Goal: Navigation & Orientation: Find specific page/section

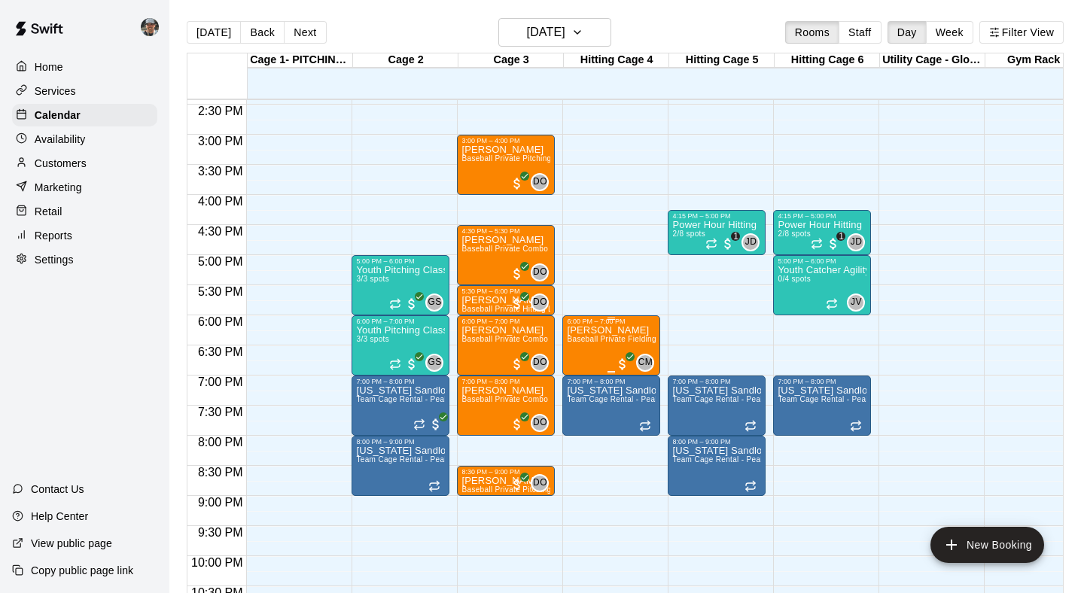
scroll to position [870, 0]
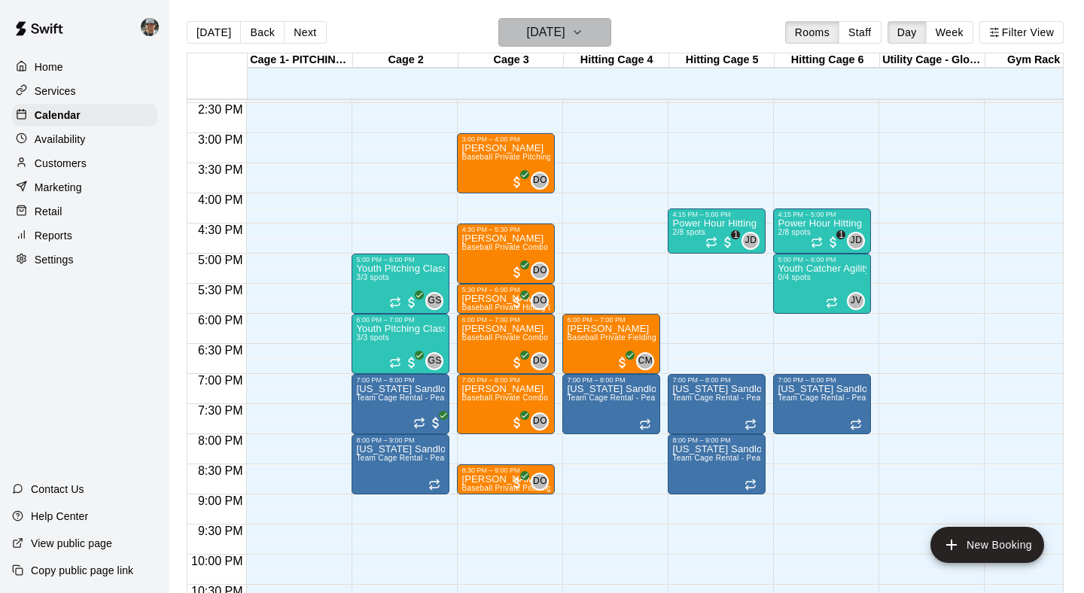
click at [583, 36] on icon "button" at bounding box center [577, 32] width 12 height 18
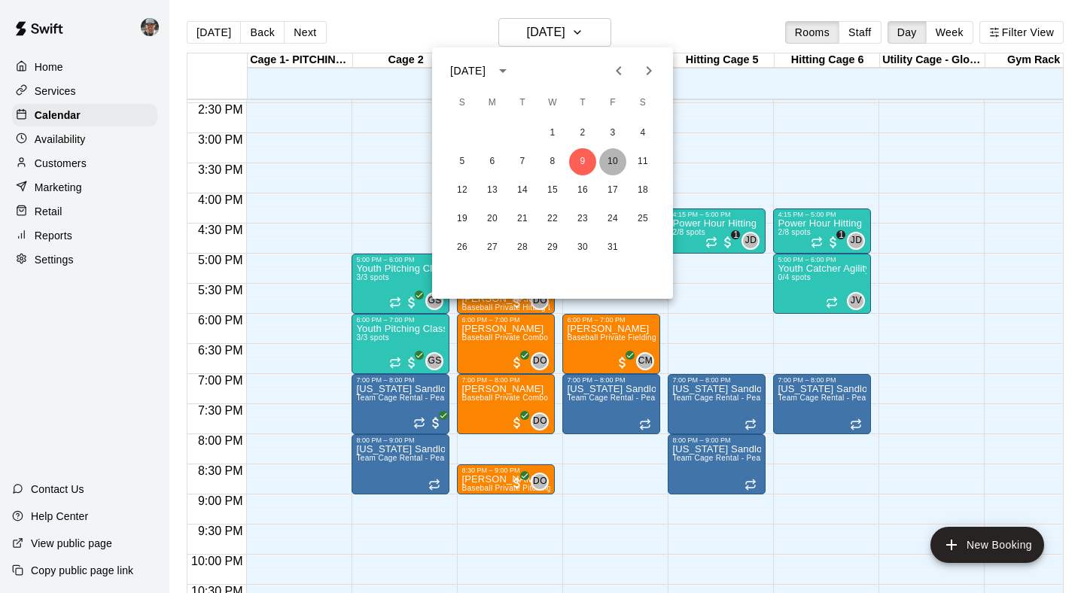
click at [607, 165] on button "10" at bounding box center [612, 161] width 27 height 27
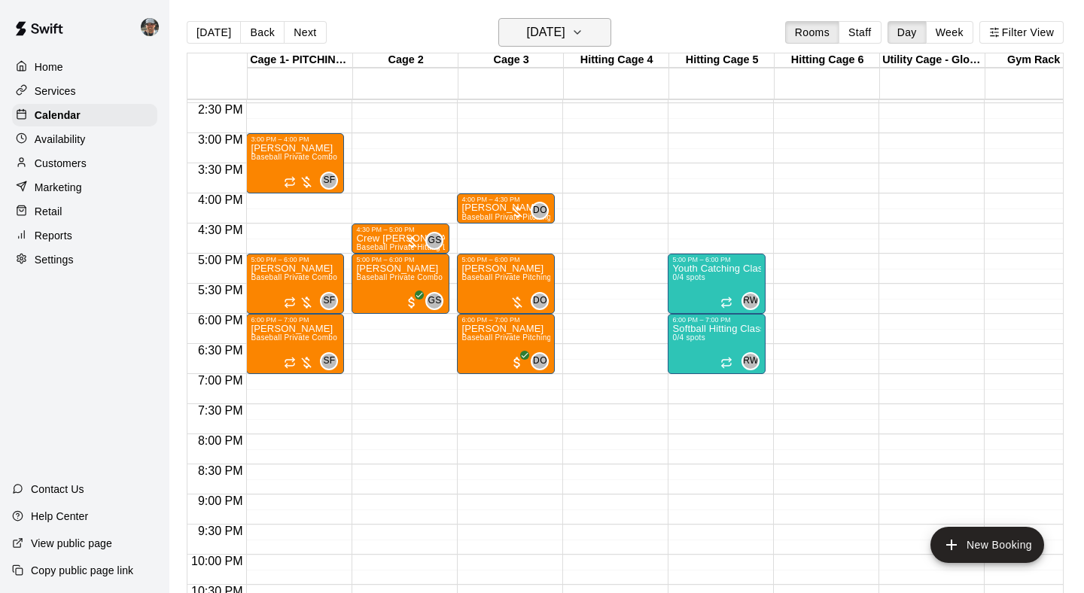
click at [583, 39] on icon "button" at bounding box center [577, 32] width 12 height 18
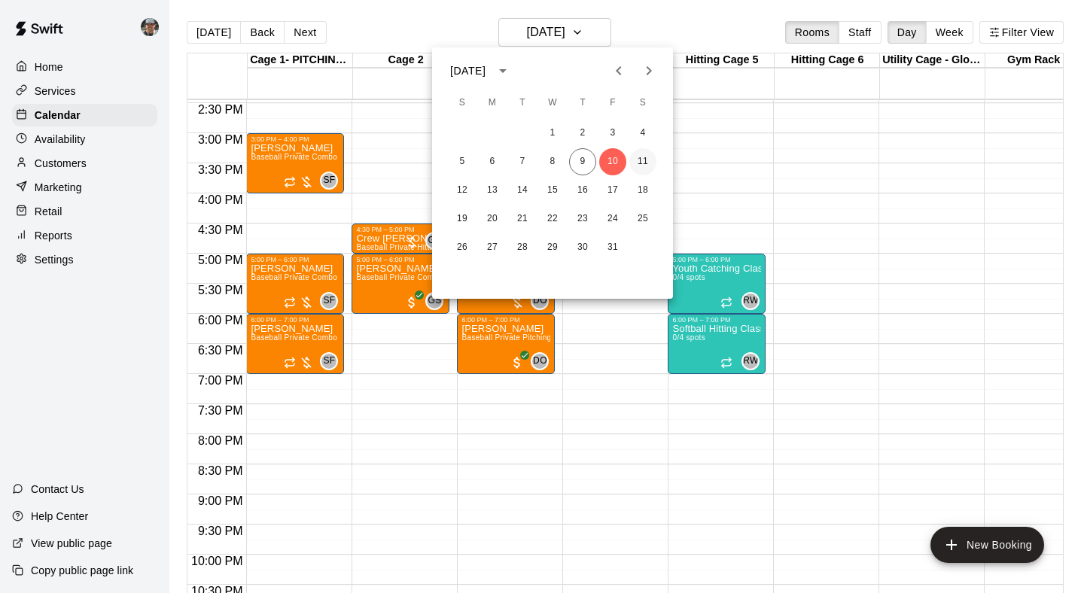
click at [640, 160] on button "11" at bounding box center [642, 161] width 27 height 27
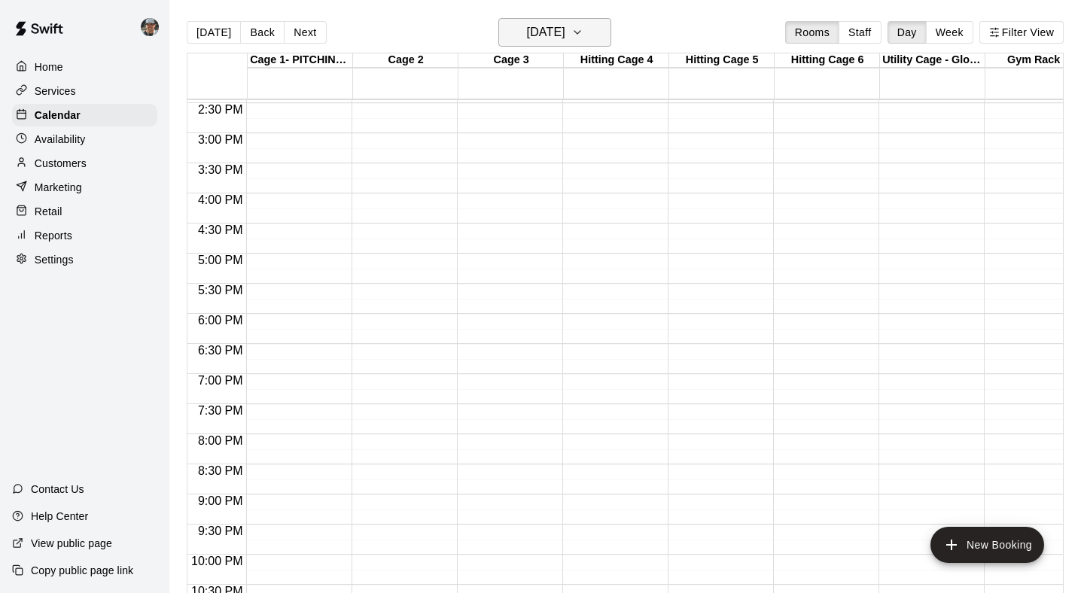
click at [580, 32] on icon "button" at bounding box center [577, 32] width 6 height 3
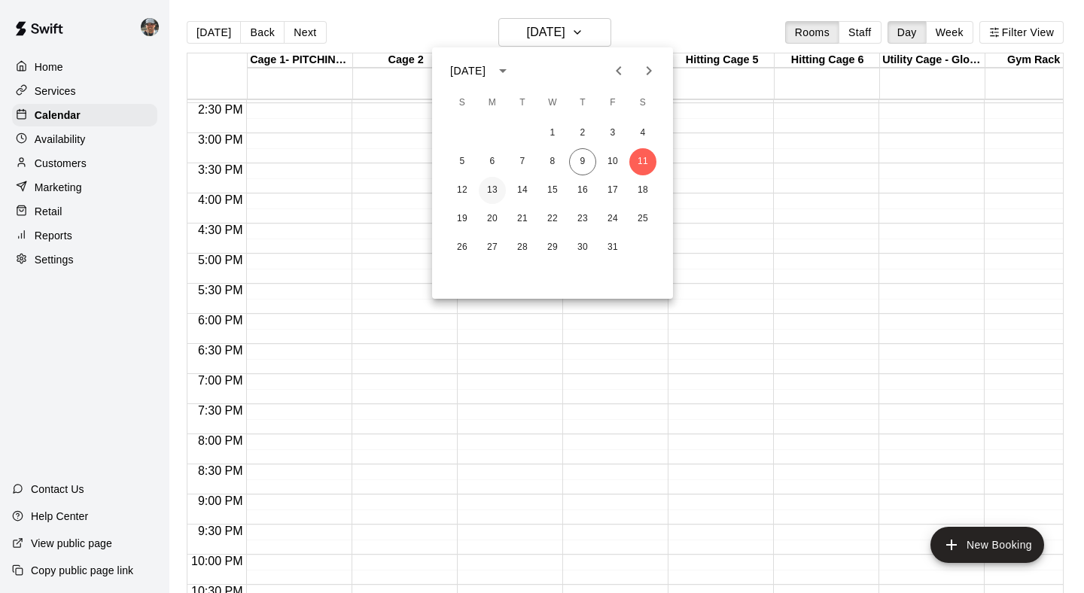
click at [495, 192] on button "13" at bounding box center [492, 190] width 27 height 27
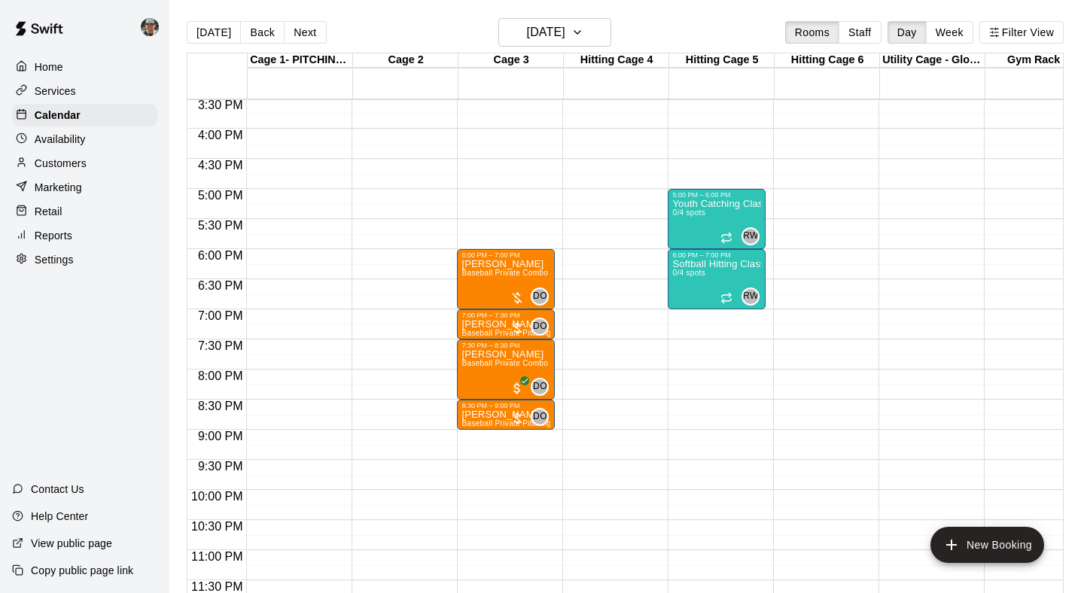
scroll to position [935, 0]
click at [583, 30] on icon "button" at bounding box center [577, 32] width 12 height 18
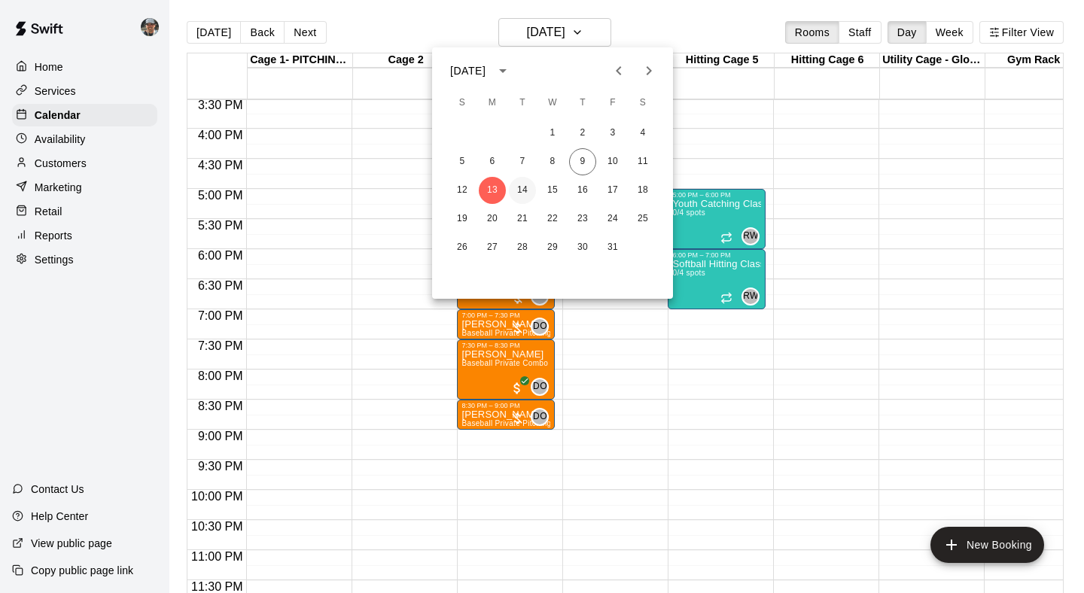
click at [518, 191] on button "14" at bounding box center [522, 190] width 27 height 27
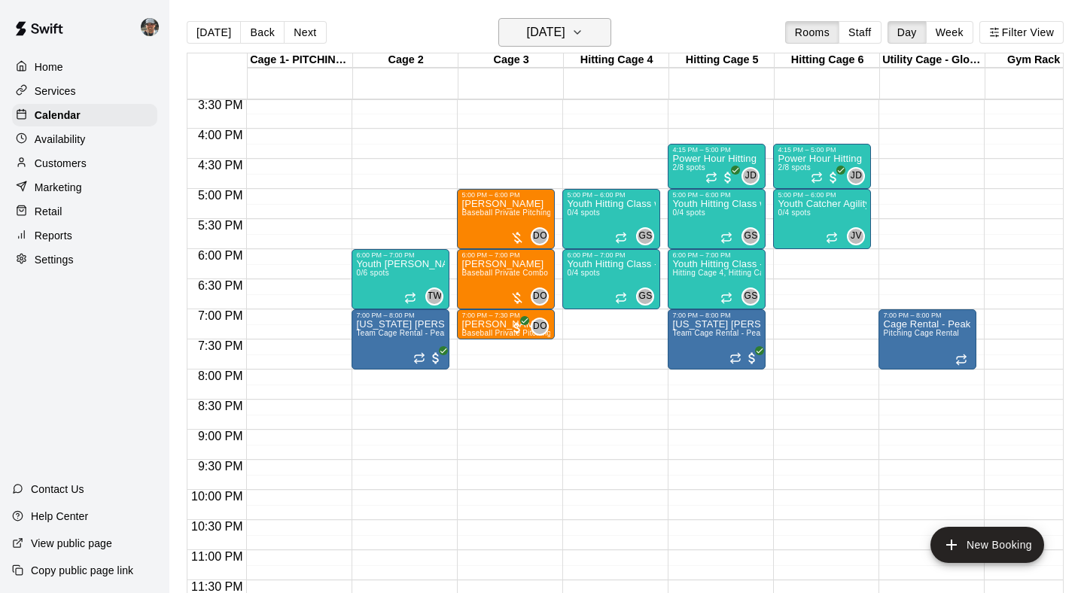
click at [607, 32] on button "[DATE]" at bounding box center [554, 32] width 113 height 29
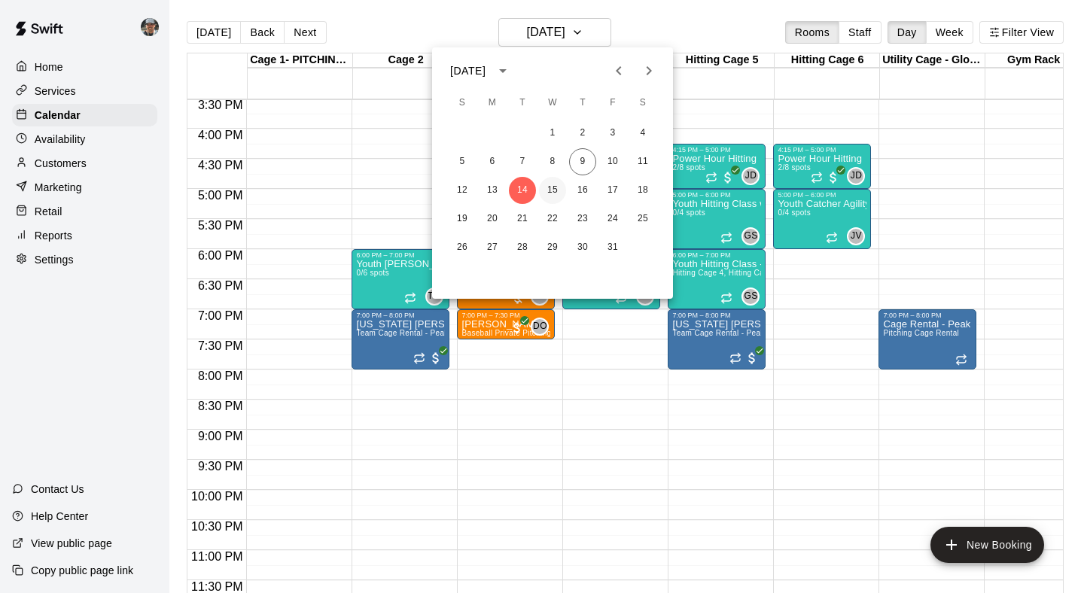
click at [555, 190] on button "15" at bounding box center [552, 190] width 27 height 27
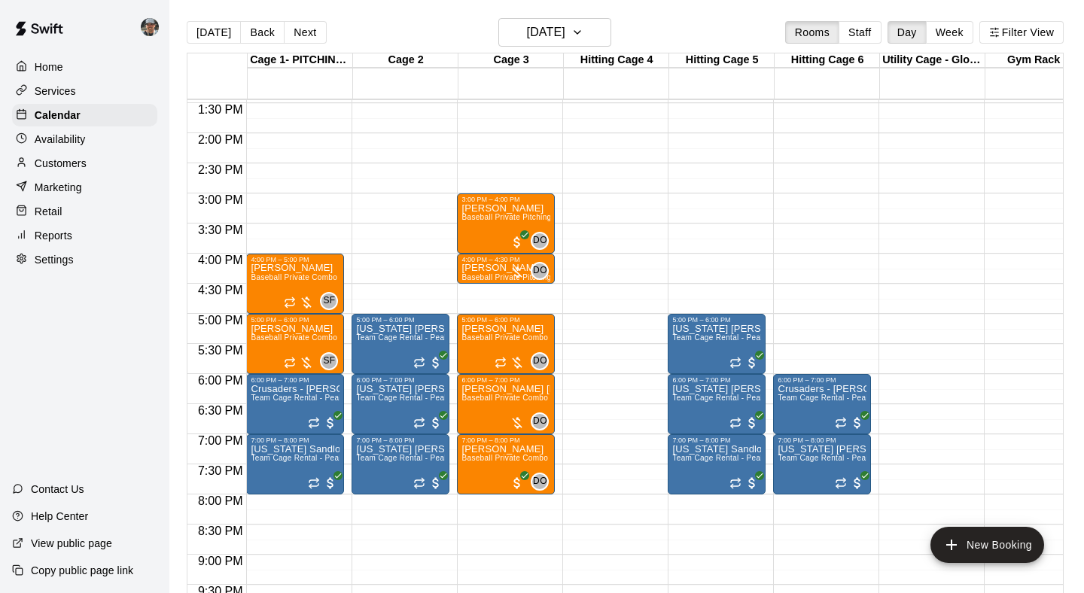
scroll to position [809, 0]
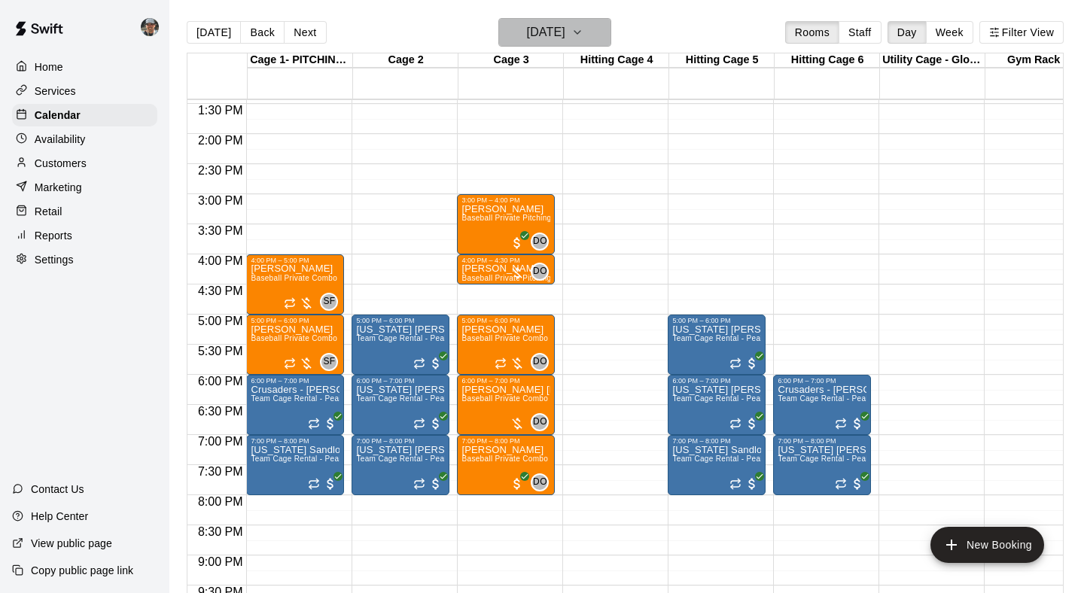
click at [583, 37] on icon "button" at bounding box center [577, 32] width 12 height 18
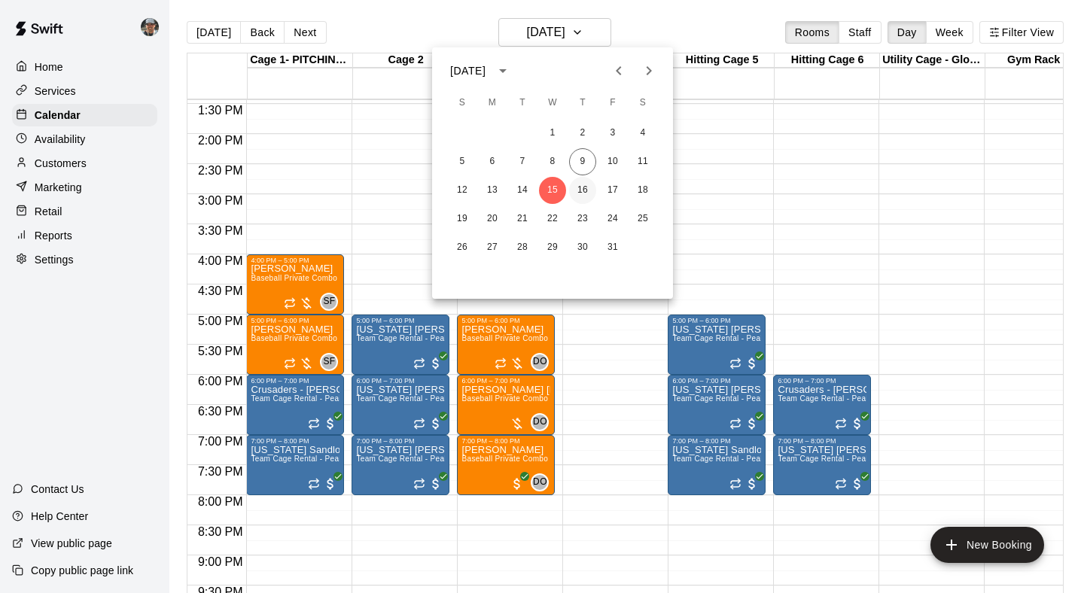
click at [585, 192] on button "16" at bounding box center [582, 190] width 27 height 27
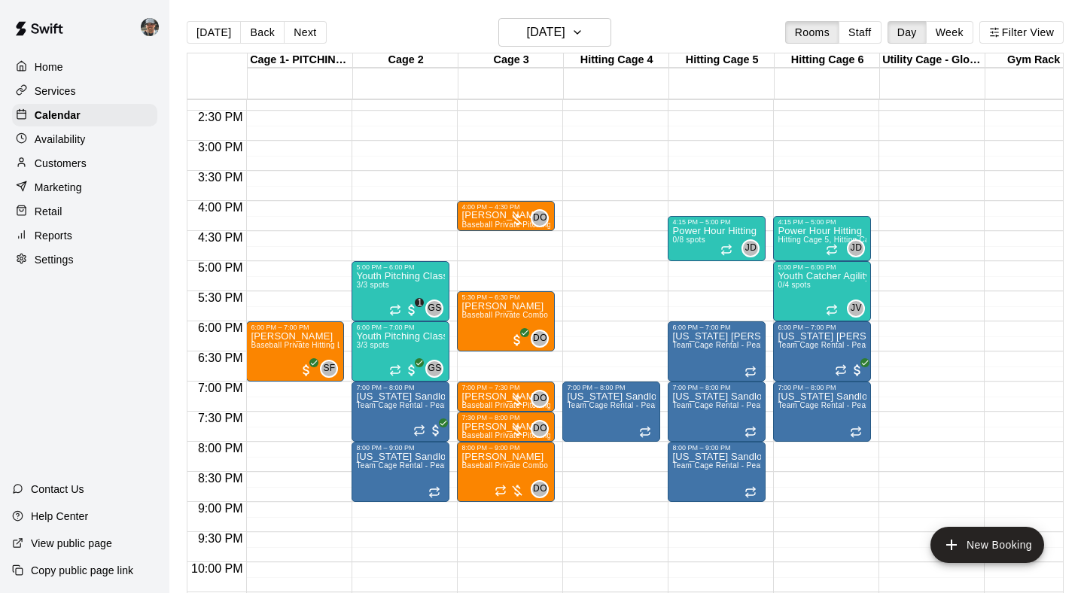
scroll to position [863, 0]
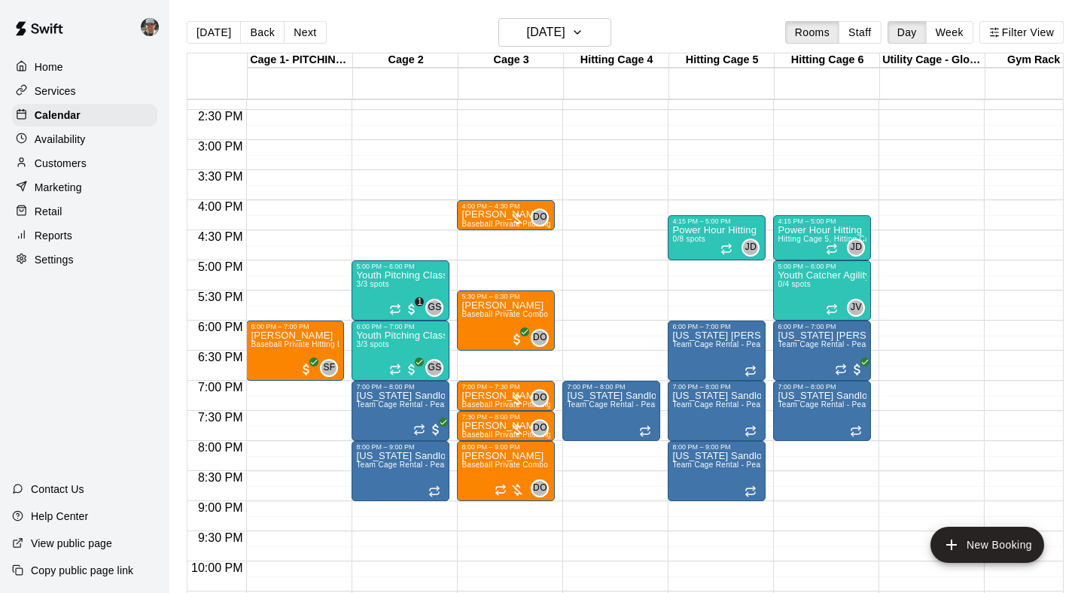
click at [68, 85] on p "Services" at bounding box center [55, 91] width 41 height 15
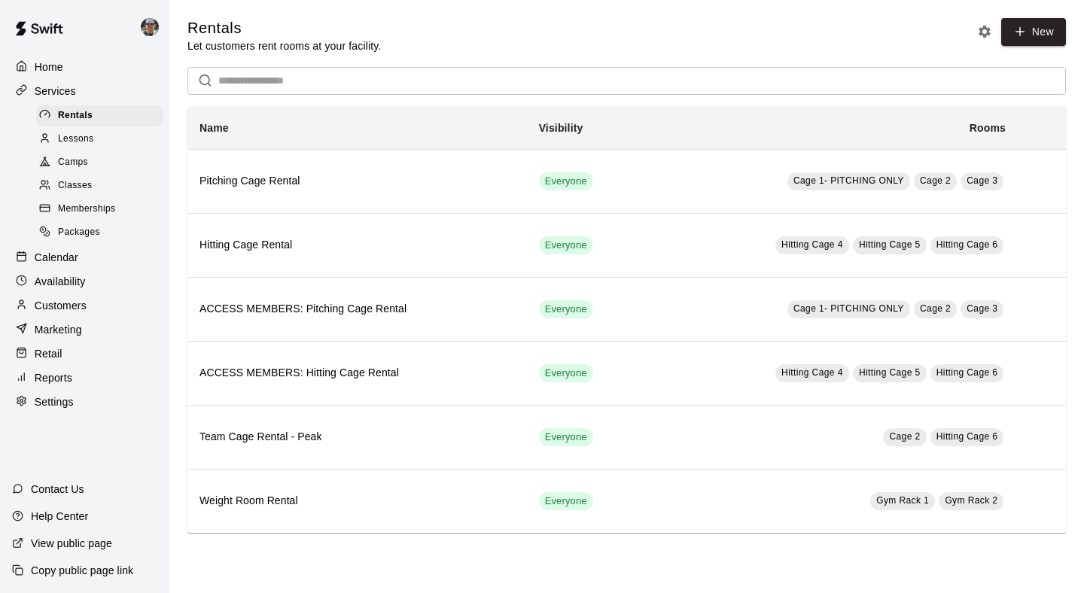
click at [90, 135] on span "Lessons" at bounding box center [76, 139] width 36 height 15
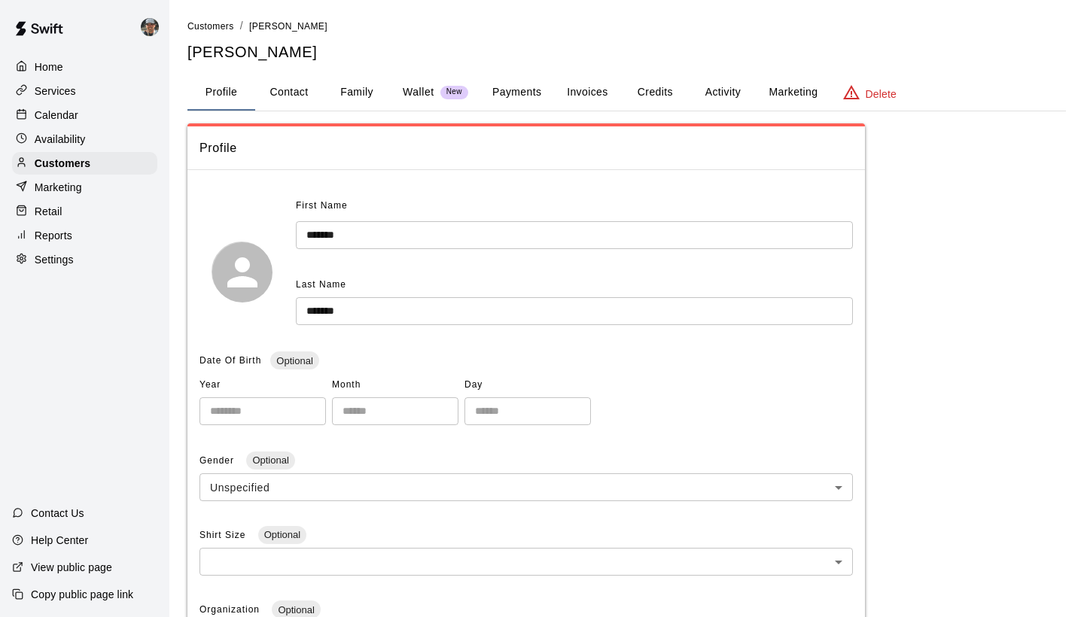
click at [70, 117] on p "Calendar" at bounding box center [57, 115] width 44 height 15
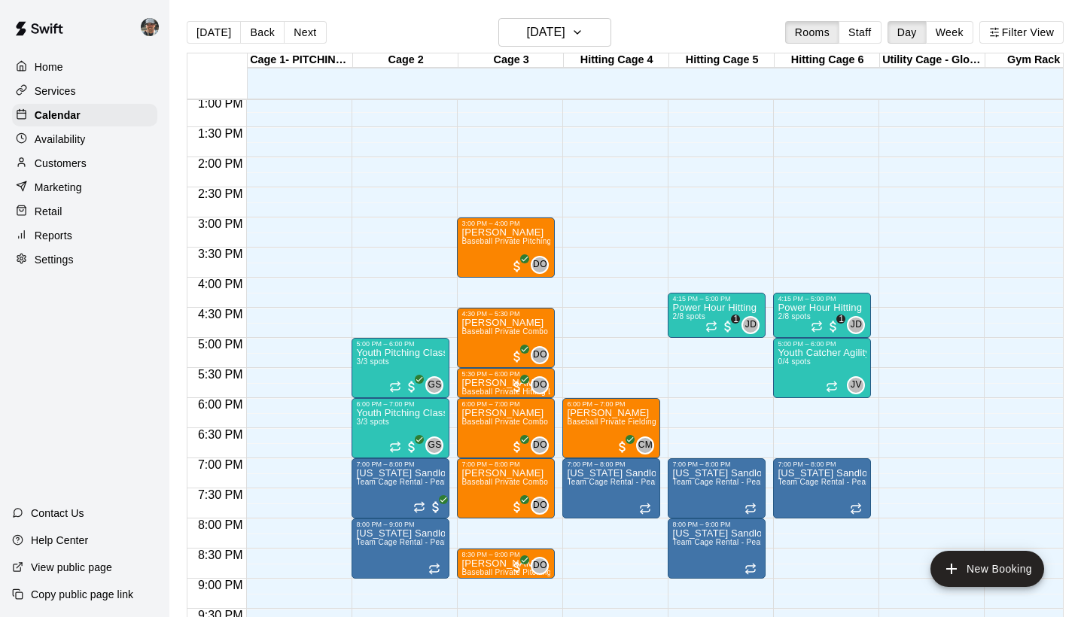
scroll to position [790, 0]
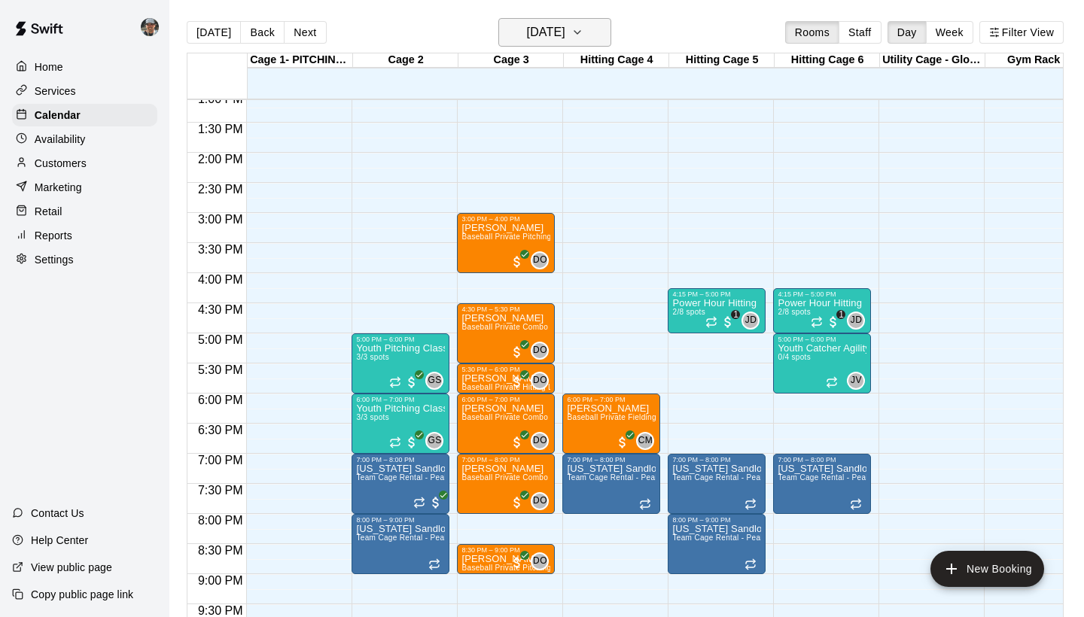
click at [583, 32] on icon "button" at bounding box center [577, 32] width 12 height 18
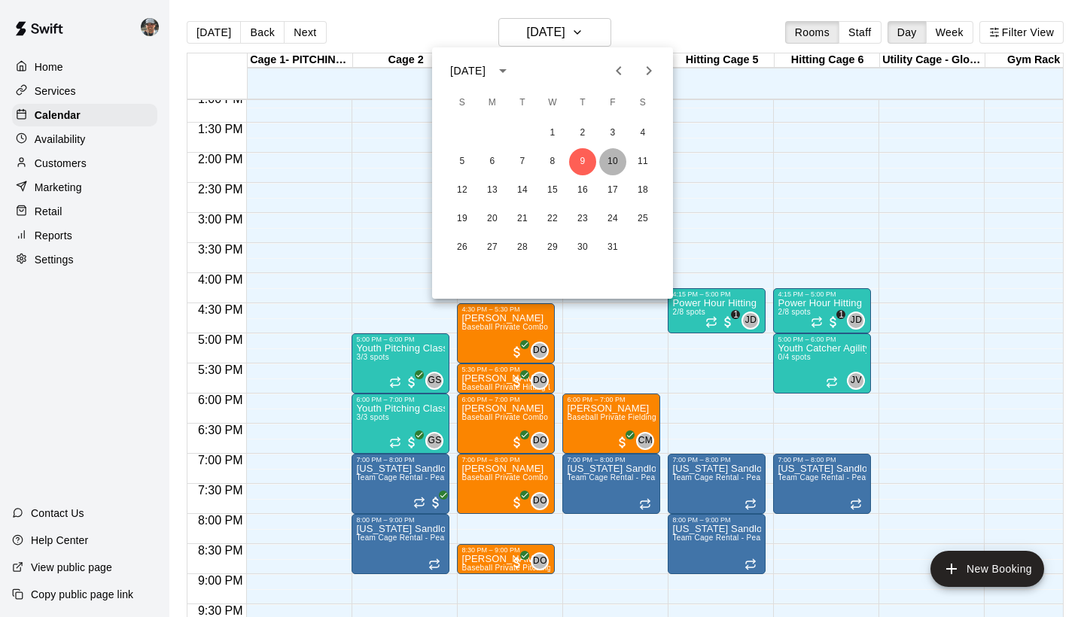
click at [613, 162] on button "10" at bounding box center [612, 161] width 27 height 27
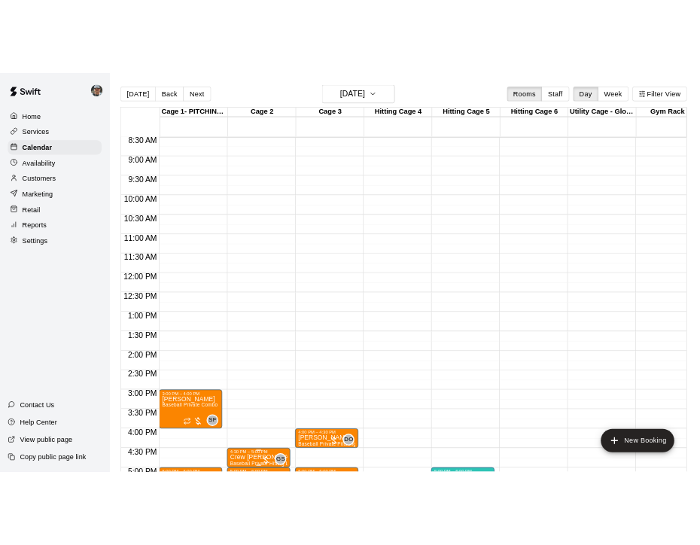
scroll to position [117, 0]
